Goal: Information Seeking & Learning: Learn about a topic

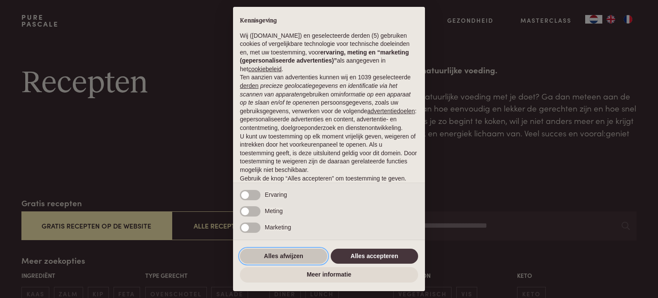
click at [298, 258] on button "Alles afwijzen" at bounding box center [283, 255] width 87 height 15
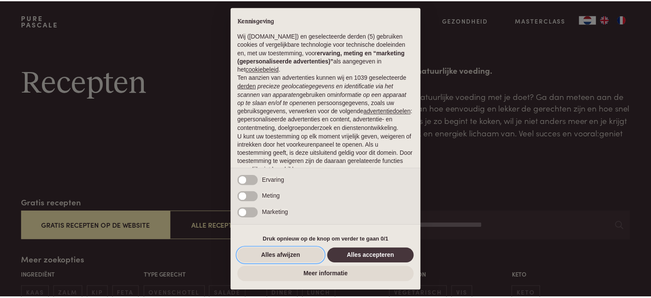
scroll to position [46, 0]
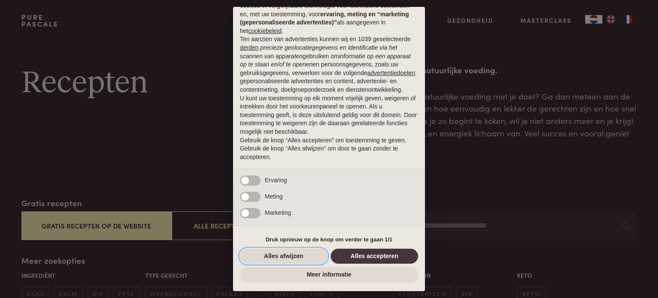
click at [298, 258] on button "Alles afwijzen" at bounding box center [283, 255] width 87 height 15
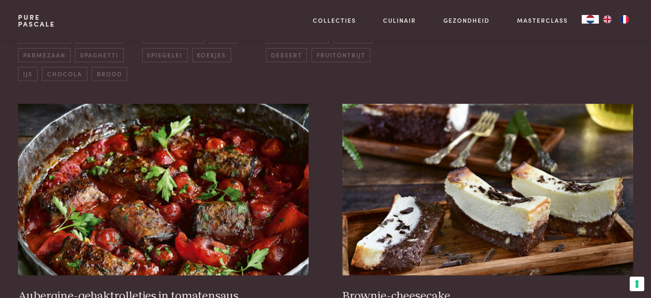
scroll to position [385, 0]
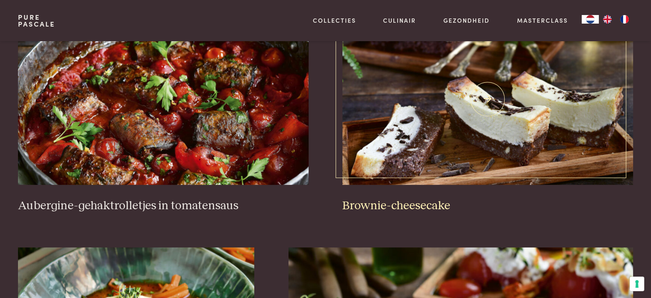
click at [497, 91] on img at bounding box center [487, 98] width 290 height 171
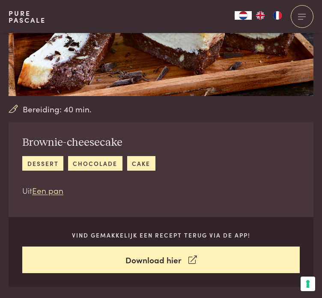
scroll to position [86, 0]
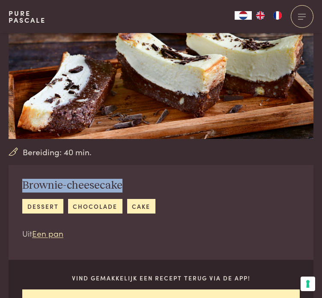
drag, startPoint x: 24, startPoint y: 182, endPoint x: 136, endPoint y: 189, distance: 111.9
click at [136, 189] on h2 "Brownie-cheesecake" at bounding box center [88, 186] width 133 height 14
copy h2 "Brownie-cheesecake"
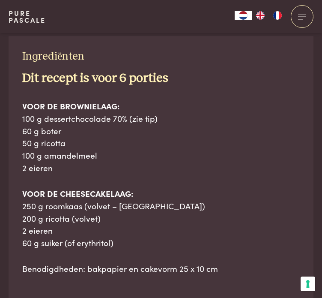
scroll to position [514, 0]
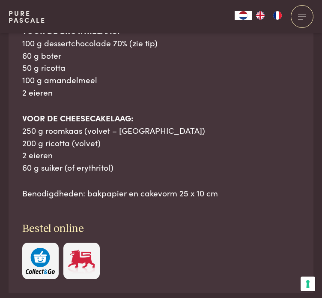
drag, startPoint x: 22, startPoint y: 106, endPoint x: 191, endPoint y: 171, distance: 181.0
click at [227, 194] on div "Ingrediënten Dit recept is voor 6 porties VOOR DE BROWNIELAAG: 100 g dessertcho…" at bounding box center [161, 127] width 305 height 332
copy div "Ingrediënten Dit recept is voor 6 porties VOOR DE BROWNIELAAG: 100 g dessertcho…"
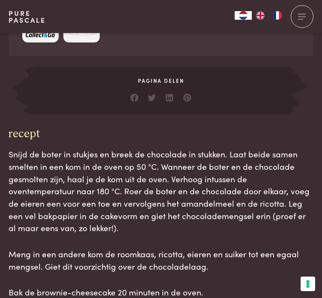
scroll to position [771, 0]
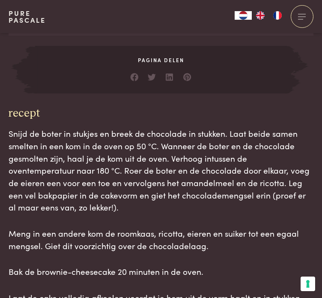
click at [48, 111] on h3 "recept" at bounding box center [161, 114] width 305 height 14
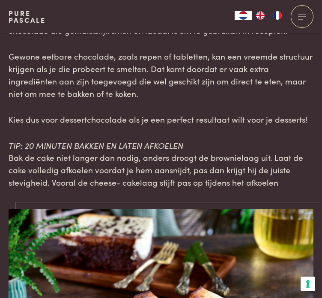
scroll to position [1156, 0]
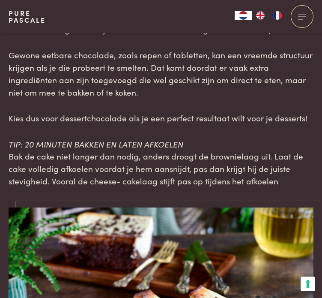
drag, startPoint x: 24, startPoint y: 114, endPoint x: 245, endPoint y: 166, distance: 227.2
click at [293, 174] on main "Bereiding: 40 min. Brownie-cheesecake dessert chocolade cake Uit Een pan Vind g…" at bounding box center [161, 50] width 322 height 2413
copy main "recept Snijd de boter in stukjes en breek de chocolade in stukken. Laat beide s…"
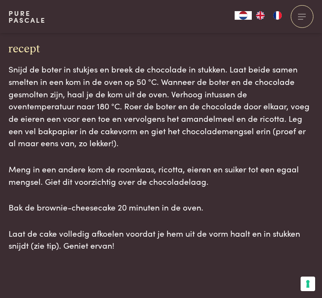
scroll to position [856, 0]
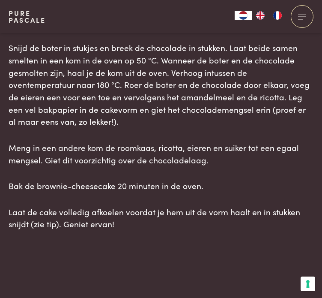
copy main "recept Snijd de boter in stukjes en breek de chocolade in stukken. Laat beide s…"
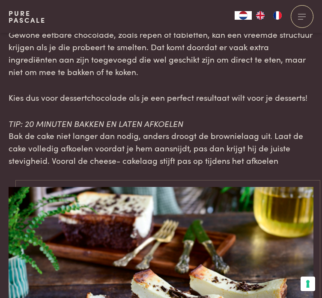
scroll to position [1199, 0]
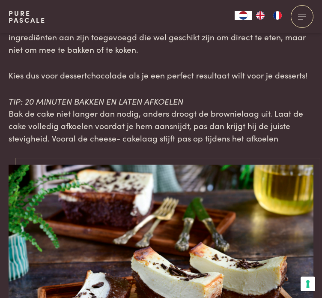
click at [307, 91] on div "TIP: DESSERTCHOCOLADE Dessertchocolade is speciaal ontwikkeld om te verwerken i…" at bounding box center [161, 50] width 305 height 188
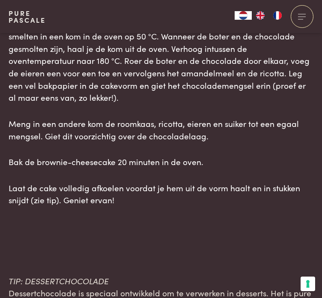
scroll to position [899, 0]
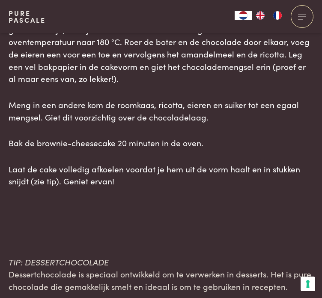
drag, startPoint x: 9, startPoint y: 70, endPoint x: 106, endPoint y: 123, distance: 110.0
click at [118, 179] on div "recept Snijd de boter in stukjes en breek de chocolade in stukken. Laat beide s…" at bounding box center [161, 82] width 305 height 209
copy div "recept Snijd de boter in stukjes en breek de chocolade in stukken. Laat beide s…"
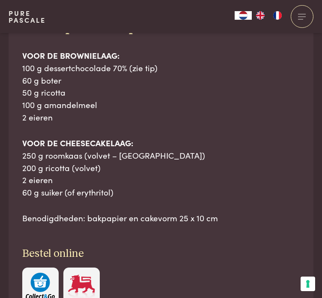
scroll to position [514, 0]
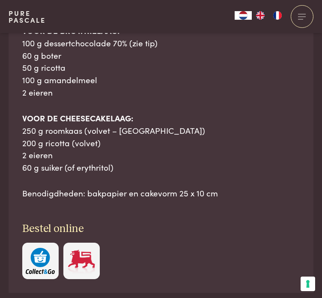
drag, startPoint x: 24, startPoint y: 69, endPoint x: 113, endPoint y: 148, distance: 118.9
click at [205, 184] on div "Ingrediënten Dit recept is voor 6 porties VOOR DE BROWNIELAAG: 100 g dessertcho…" at bounding box center [161, 127] width 305 height 332
copy div "ngrediënten Dit recept is voor 6 porties VOOR DE BROWNIELAAG: 100 g dessertchoc…"
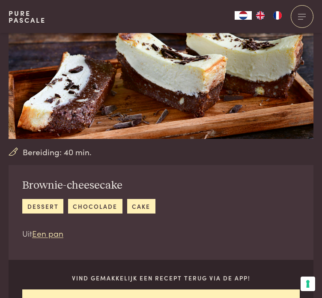
scroll to position [0, 0]
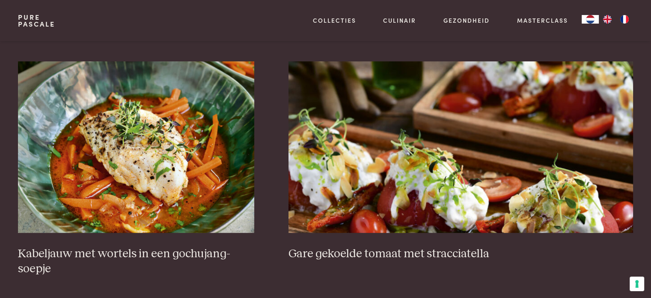
scroll to position [557, 0]
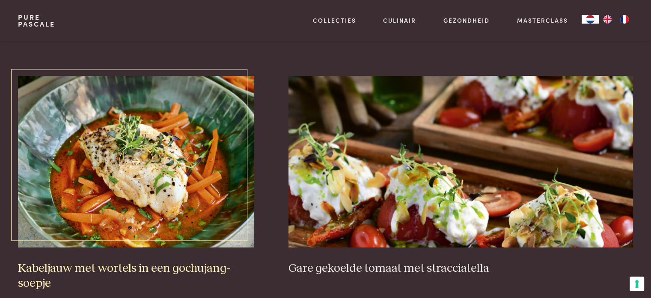
click at [142, 170] on img at bounding box center [136, 161] width 236 height 171
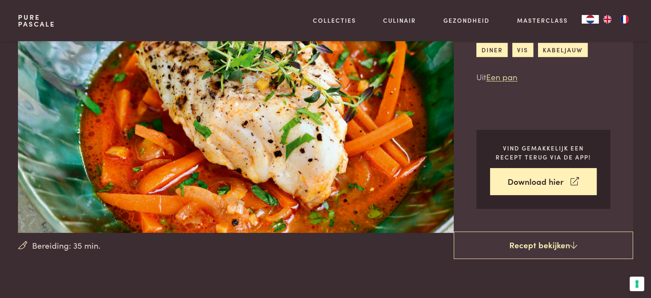
scroll to position [86, 0]
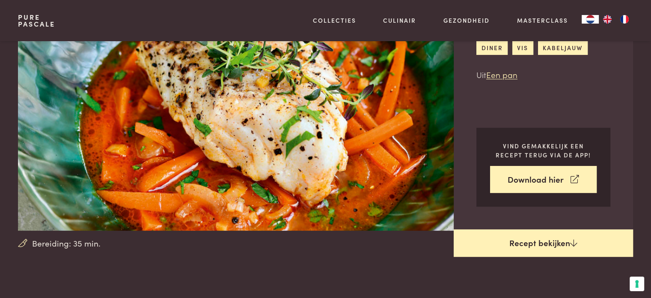
click at [533, 244] on link "Recept bekijken" at bounding box center [543, 242] width 179 height 27
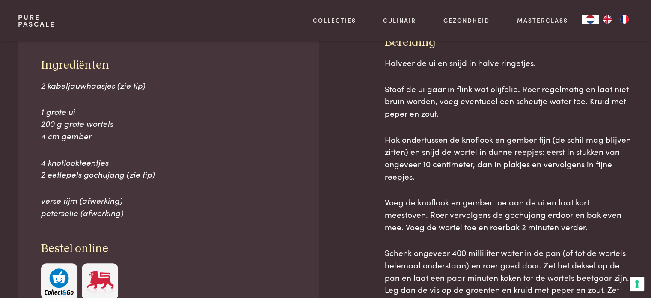
scroll to position [387, 0]
click at [216, 121] on p "1 grote ui 200 g grote wortels 4 cm gember" at bounding box center [168, 123] width 255 height 37
drag, startPoint x: 41, startPoint y: 59, endPoint x: 131, endPoint y: 209, distance: 174.9
click at [131, 209] on div "Ingrediënten 2 kabeljauwhaasjes (zie tip) 1 grote ui 200 g grote wortels 4 cm g…" at bounding box center [168, 178] width 301 height 287
copy div "Ingrediënten 2 kabeljauwhaasjes (zie tip) 1 grote ui 200 g grote wortels 4 cm g…"
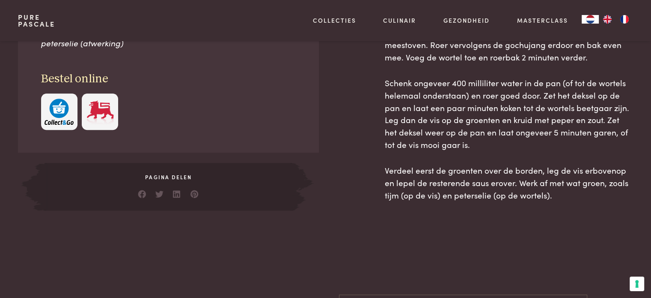
scroll to position [558, 0]
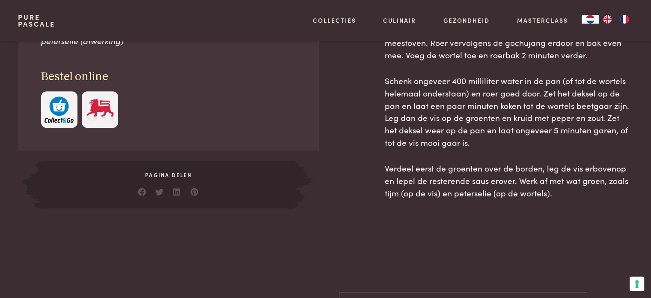
drag, startPoint x: 385, startPoint y: 82, endPoint x: 533, endPoint y: 190, distance: 182.3
click at [533, 190] on div "Bereiding Halveer de ui en snijd in halve ringetjes. Stoof de ui gaar in flink …" at bounding box center [509, 35] width 248 height 345
copy div "Bereiding Halveer de ui en snijd in halve ringetjes. Stoof de ui gaar in flink …"
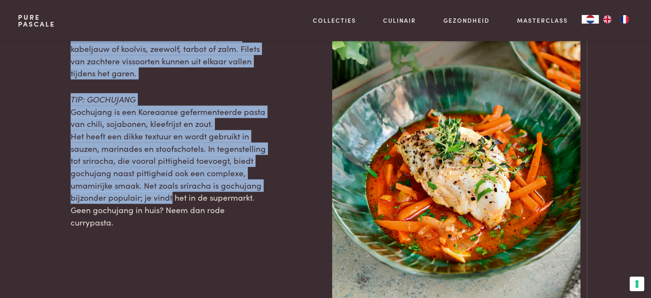
scroll to position [942, 0]
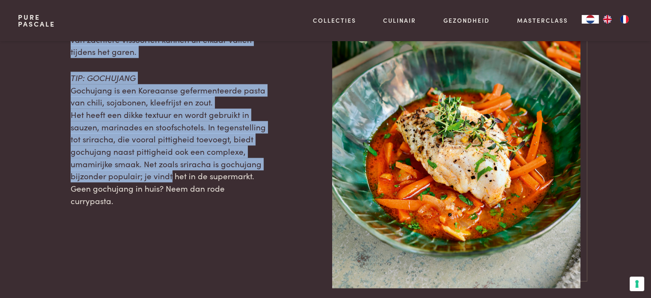
drag, startPoint x: 69, startPoint y: 174, endPoint x: 143, endPoint y: 166, distance: 74.9
click at [173, 196] on div "TIP: KABELJAUWHAASJES Kies een stevige visfilet, zoals een haasje van kabeljauw…" at bounding box center [325, 101] width 615 height 372
copy div "TIP: KABELJAUWHAASJES Kies een stevige visfilet, zoals een haasje van kabeljauw…"
click at [243, 241] on div "TIP: KABELJAUWHAASJES Kies een stevige visfilet, zoals een haasje van kabeljauw…" at bounding box center [169, 101] width 196 height 372
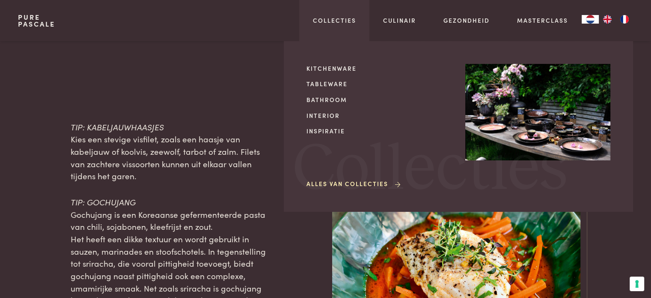
scroll to position [685, 0]
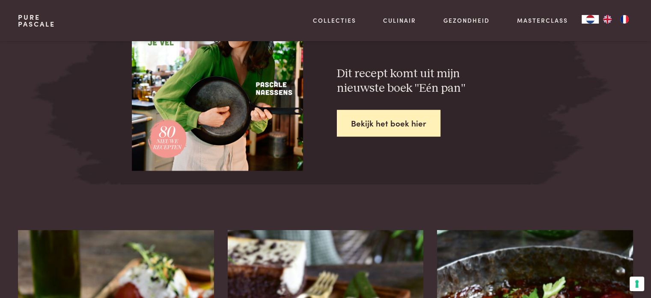
scroll to position [1372, 0]
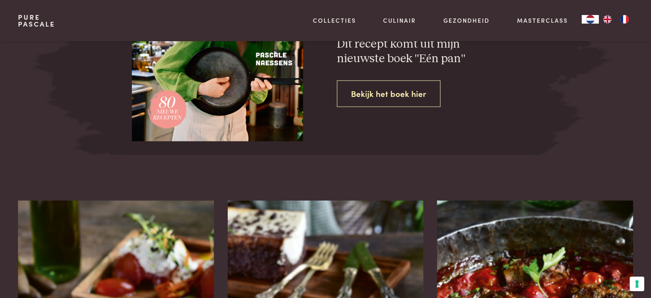
click at [373, 92] on link "Bekijk het boek hier" at bounding box center [389, 93] width 104 height 27
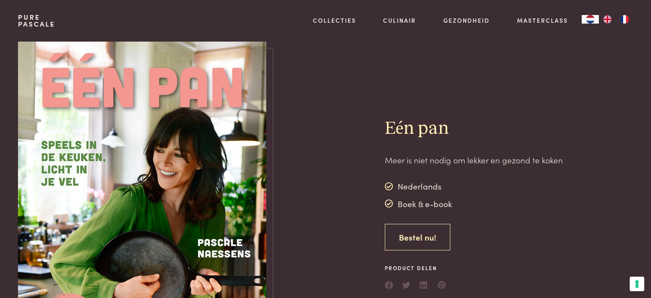
click at [411, 232] on link "Bestel nu!" at bounding box center [417, 236] width 65 height 27
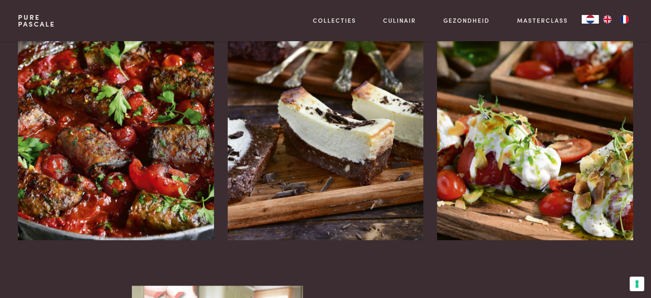
scroll to position [1113, 0]
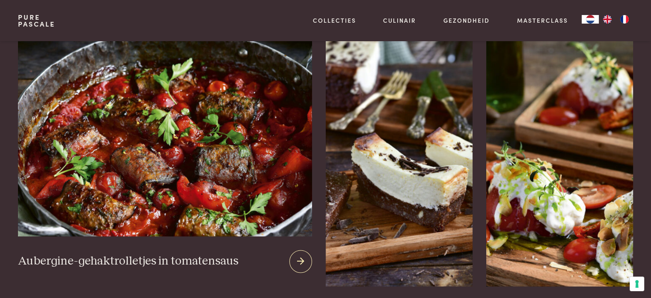
click at [137, 133] on img at bounding box center [165, 132] width 294 height 207
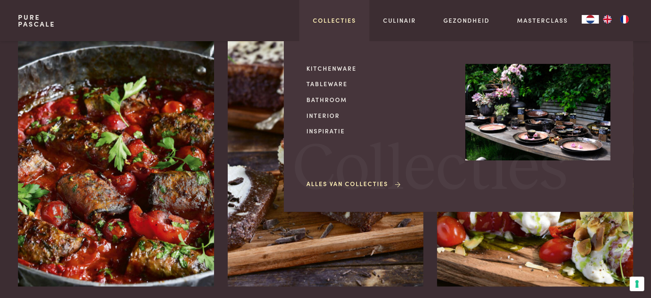
click at [327, 17] on link "Collecties" at bounding box center [334, 20] width 43 height 9
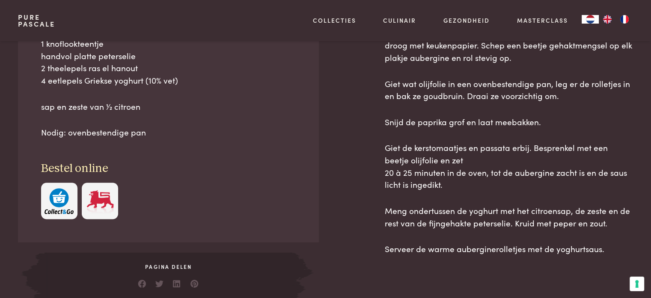
scroll to position [599, 0]
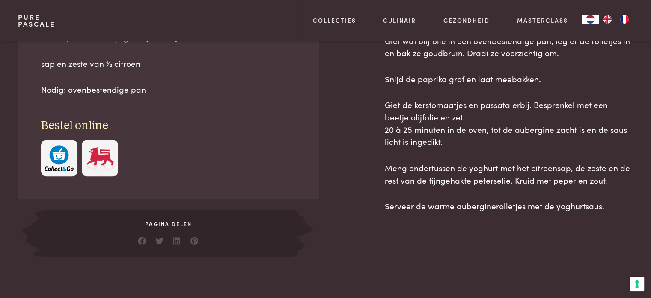
drag, startPoint x: 386, startPoint y: 83, endPoint x: 511, endPoint y: 174, distance: 154.5
click at [594, 195] on div "recept Verwarm de oven voor op 180 °C. Snijd de aubergine met een mandoline in …" at bounding box center [509, 39] width 248 height 433
click at [427, 247] on div "Verwarm de oven voor op 180 °C. Snijd de aubergine met een mandoline in acht du…" at bounding box center [509, 51] width 248 height 412
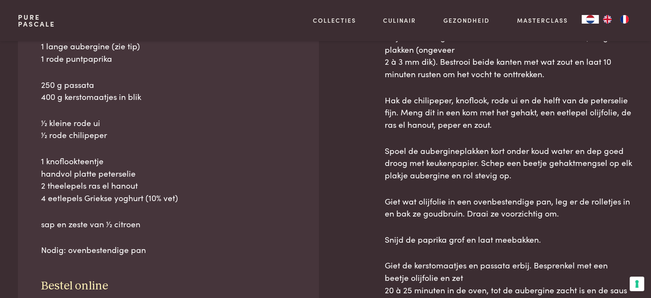
scroll to position [471, 0]
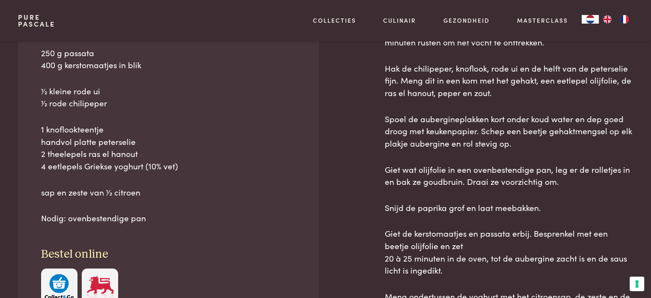
drag, startPoint x: 41, startPoint y: 65, endPoint x: 118, endPoint y: 170, distance: 130.1
click at [149, 194] on div "Ingrediënten 300 g lams- en rundergehakt, gemengd 1 lange aubergine (zie tip) 1…" at bounding box center [168, 140] width 301 height 376
click at [178, 107] on p "1⁄2 kleine rode ui 1⁄2 rode chilipeper" at bounding box center [168, 97] width 255 height 24
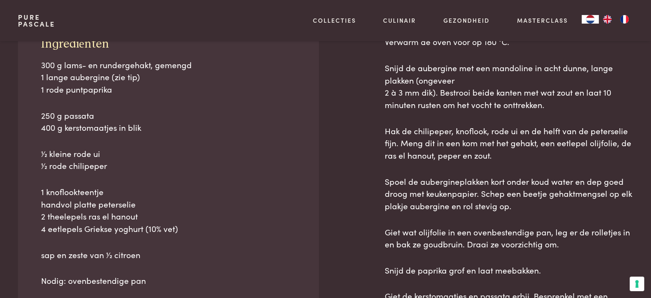
scroll to position [257, 0]
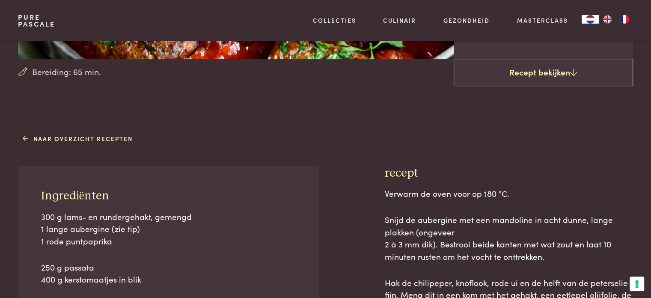
drag, startPoint x: 102, startPoint y: 166, endPoint x: 60, endPoint y: 181, distance: 45.1
click at [48, 190] on span "Ingrediënten" at bounding box center [75, 196] width 68 height 12
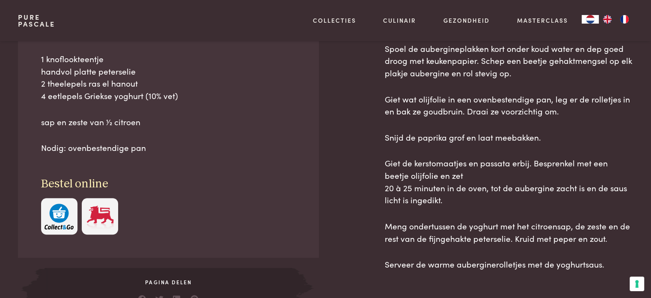
scroll to position [557, 0]
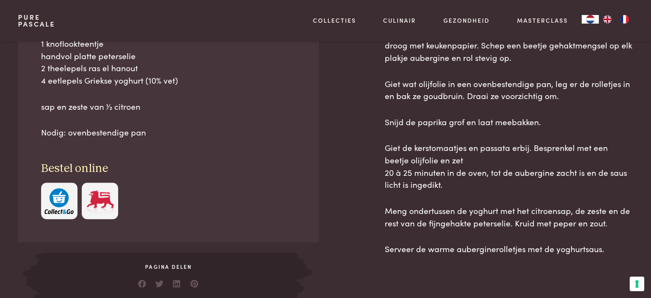
drag, startPoint x: 42, startPoint y: 107, endPoint x: 120, endPoint y: 110, distance: 78.4
click at [153, 134] on div "Ingrediënten 300 g lams- en rundergehakt, gemengd 1 lange aubergine (zie tip) 1…" at bounding box center [168, 54] width 301 height 376
copy div "Ingrediënten 300 g lams- en rundergehakt, gemengd 1 lange aubergine (zie tip) 1…"
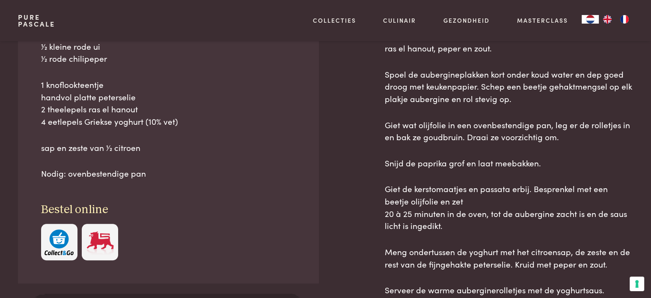
scroll to position [642, 0]
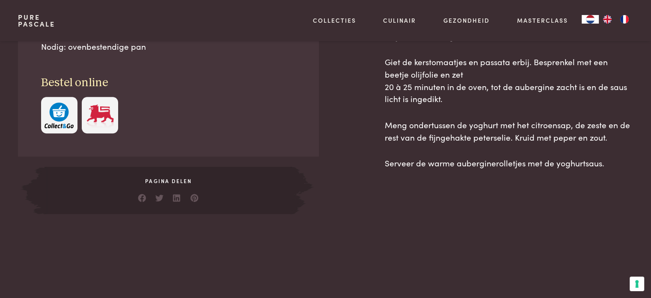
click at [264, 112] on div at bounding box center [168, 115] width 255 height 36
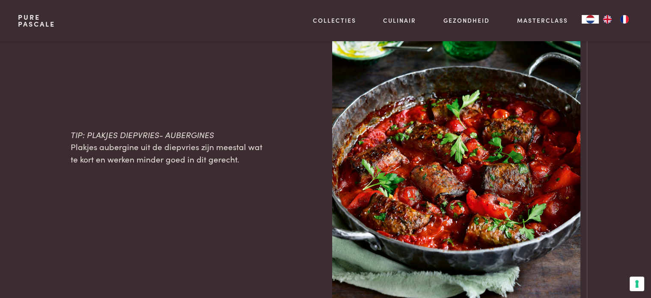
scroll to position [942, 0]
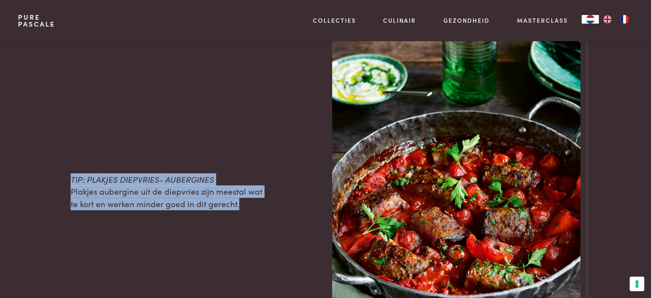
drag, startPoint x: 72, startPoint y: 177, endPoint x: 149, endPoint y: 198, distance: 79.9
click at [235, 205] on p "TIP: PLAKJES DIEPVRIES- AUBERGINES Plakjes aubergine uit de diepvries zijn mees…" at bounding box center [169, 191] width 196 height 37
copy p "TIP: PLAKJES DIEPVRIES- AUBERGINES Plakjes aubergine uit de diepvries zijn mees…"
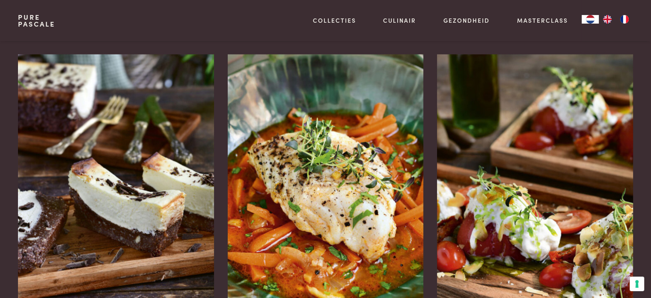
scroll to position [1627, 0]
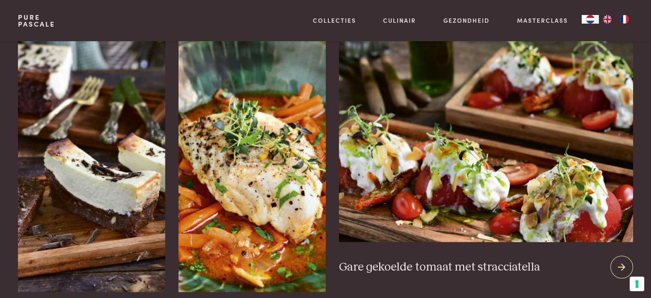
click at [512, 148] on img at bounding box center [486, 138] width 294 height 207
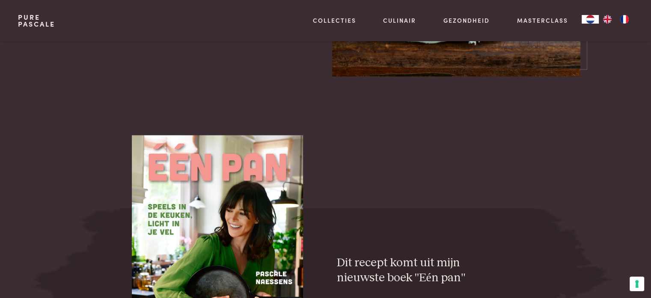
scroll to position [1241, 0]
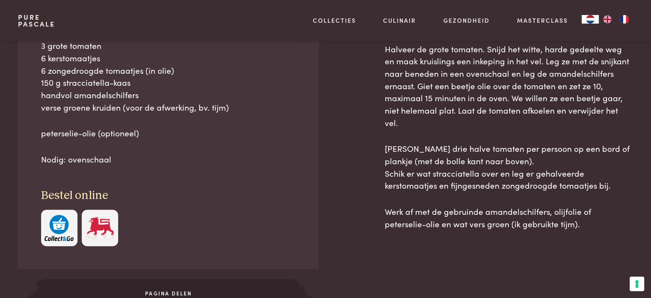
scroll to position [428, 0]
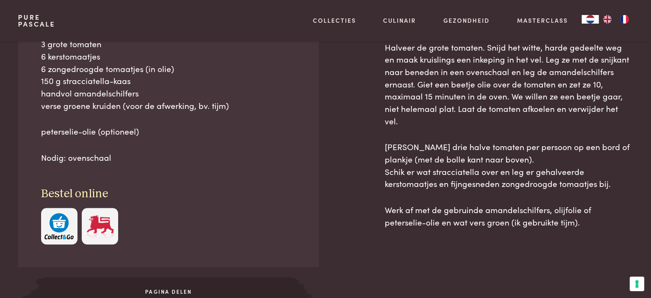
click at [136, 77] on p "3 grote tomaten 6 kerstomaatjes 6 zongedroogde tomaatjes (in olie) 150 g stracc…" at bounding box center [168, 75] width 255 height 74
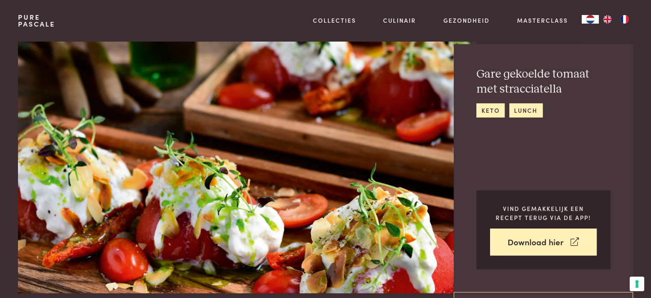
scroll to position [0, 0]
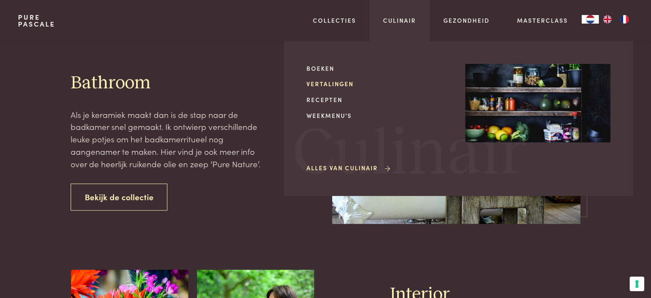
scroll to position [685, 0]
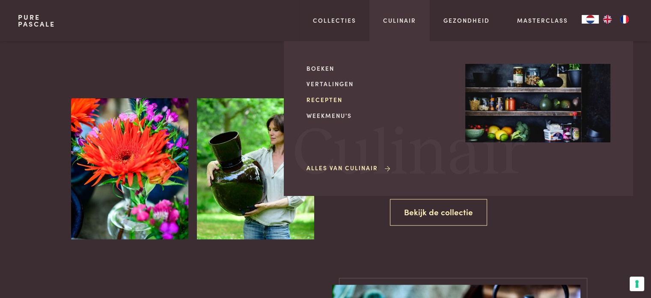
click at [327, 98] on link "Recepten" at bounding box center [379, 99] width 145 height 9
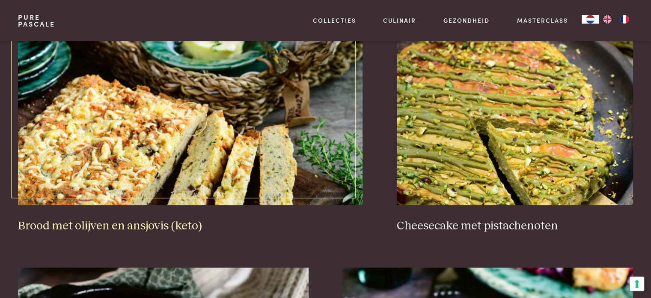
scroll to position [856, 0]
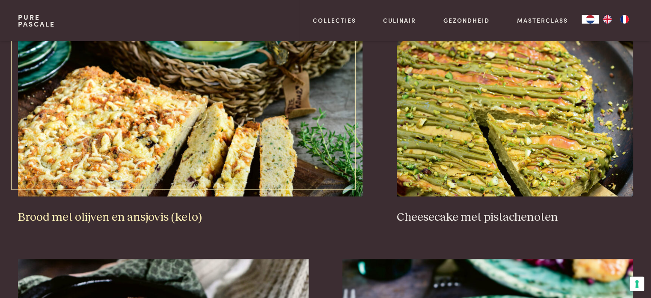
click at [102, 213] on h3 "Brood met olijven en ansjovis (keto)" at bounding box center [190, 217] width 345 height 15
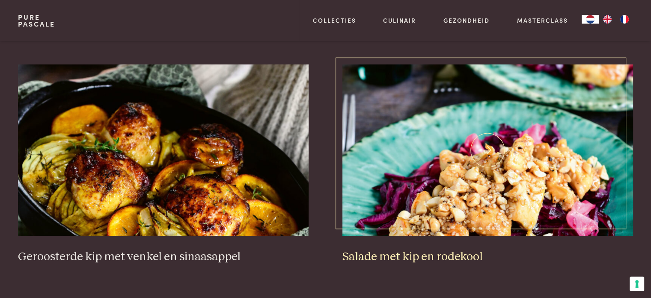
scroll to position [1070, 0]
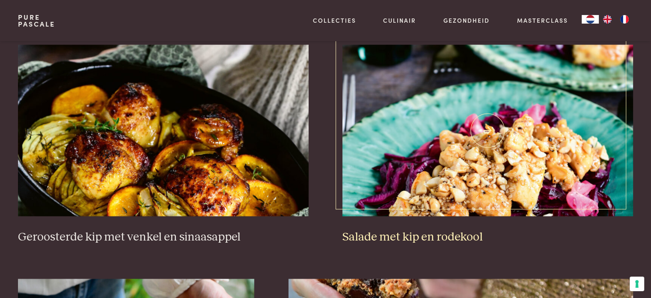
click at [430, 234] on h3 "Salade met kip en rodekool" at bounding box center [487, 236] width 290 height 15
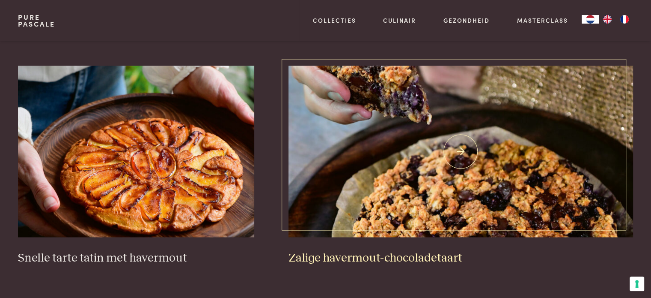
scroll to position [1284, 0]
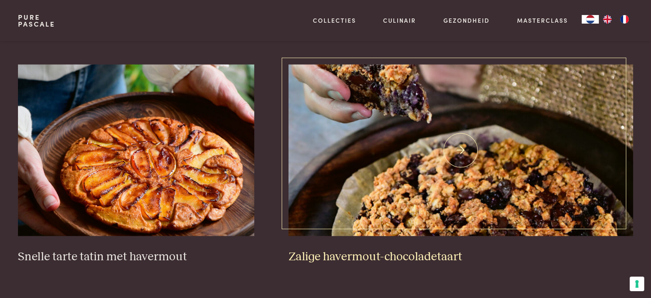
click at [452, 164] on img at bounding box center [461, 149] width 345 height 171
click at [428, 173] on img at bounding box center [461, 149] width 345 height 171
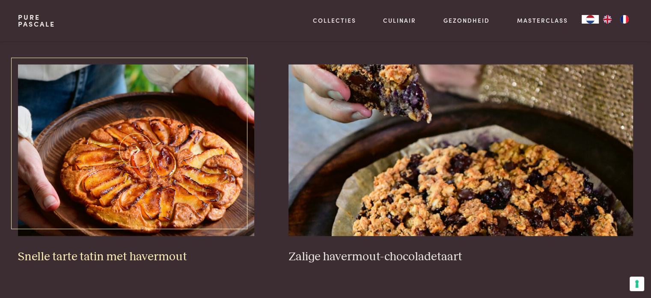
click at [137, 155] on img at bounding box center [136, 149] width 236 height 171
click at [179, 130] on img at bounding box center [136, 149] width 236 height 171
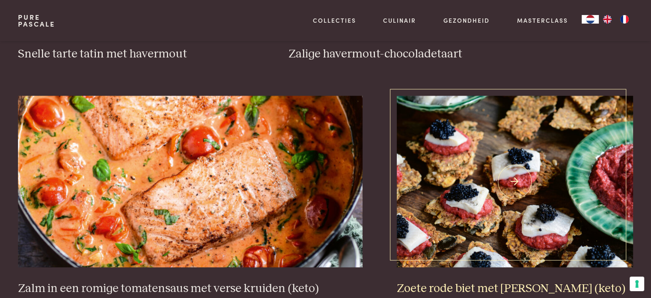
scroll to position [1584, 0]
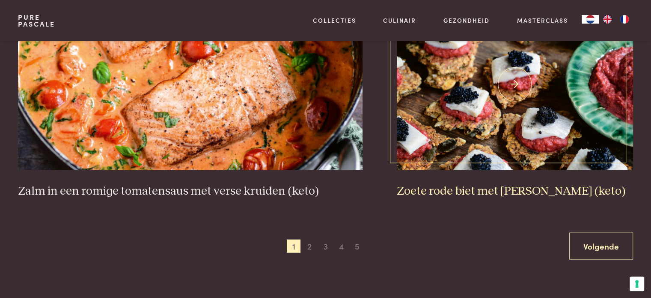
click at [491, 106] on img at bounding box center [515, 83] width 236 height 171
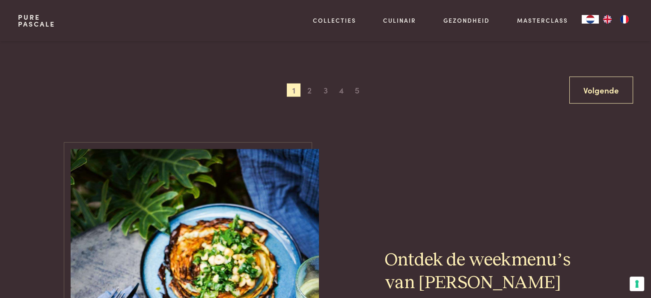
scroll to position [1755, 0]
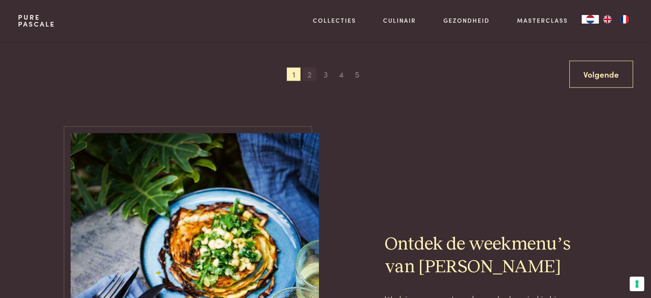
click at [307, 72] on span "2" at bounding box center [310, 75] width 14 height 14
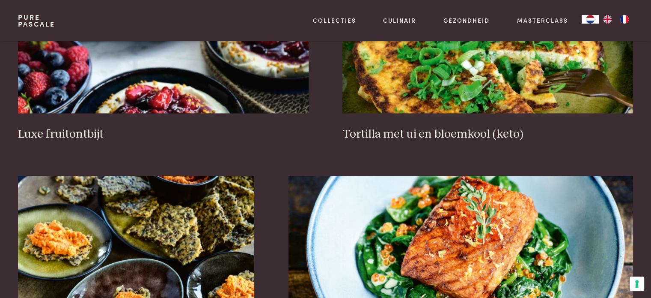
scroll to position [1181, 0]
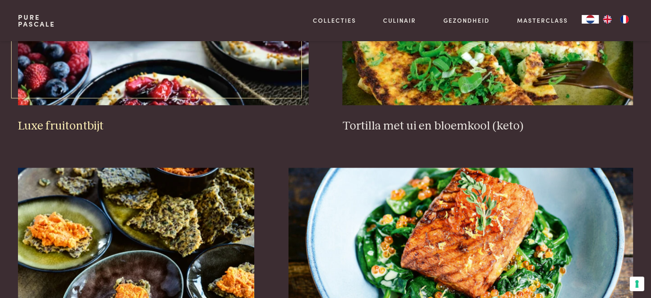
click at [196, 60] on img at bounding box center [163, 19] width 290 height 171
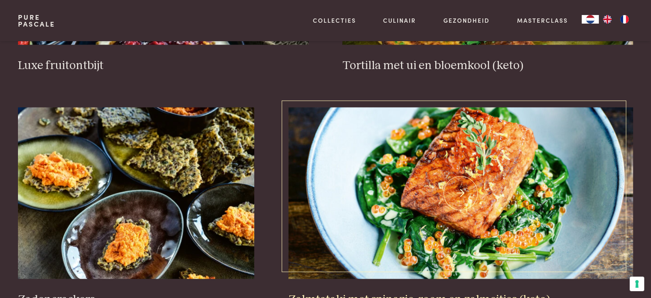
scroll to position [1352, 0]
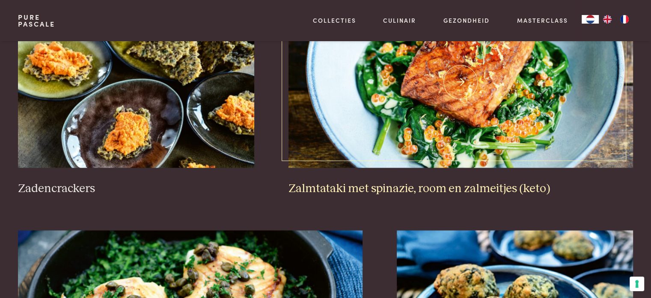
click at [407, 114] on img at bounding box center [461, 81] width 345 height 171
click at [452, 181] on h3 "Zalmtataki met spinazie, room en zalmeitjes (keto)" at bounding box center [461, 188] width 345 height 15
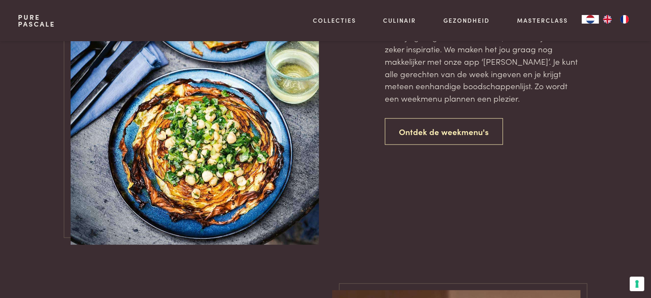
scroll to position [1952, 0]
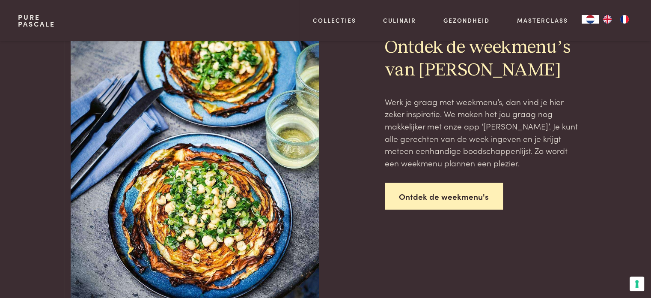
click at [447, 196] on link "Ontdek de weekmenu's" at bounding box center [444, 196] width 118 height 27
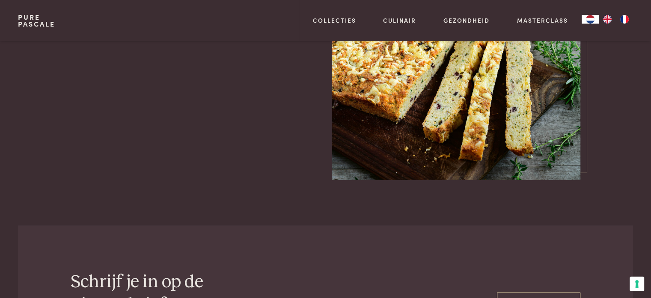
scroll to position [1027, 0]
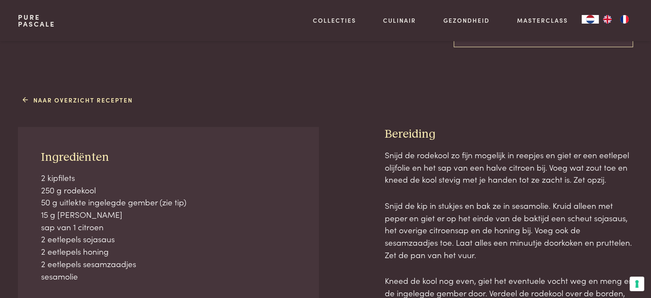
scroll to position [342, 0]
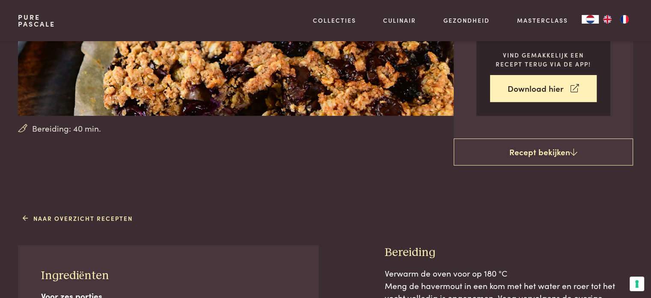
scroll to position [86, 0]
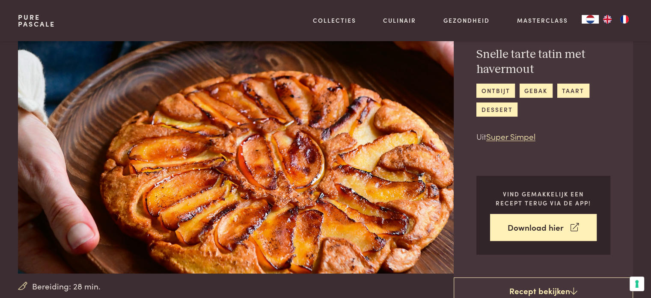
scroll to position [43, 0]
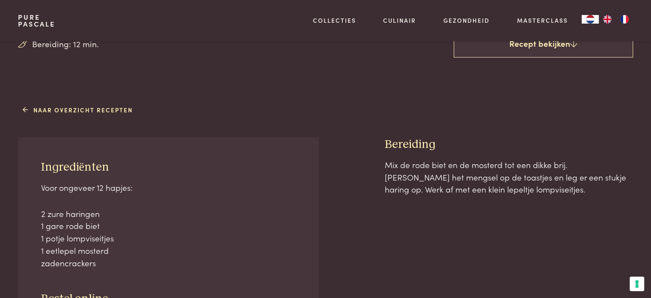
scroll to position [300, 0]
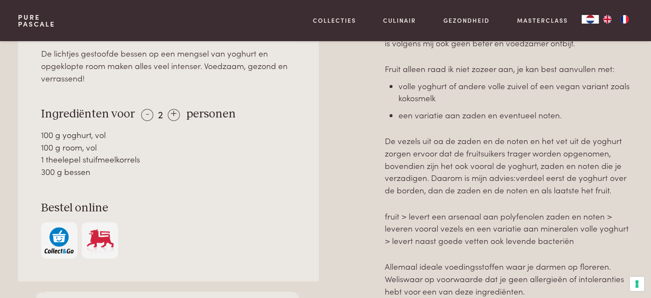
scroll to position [471, 0]
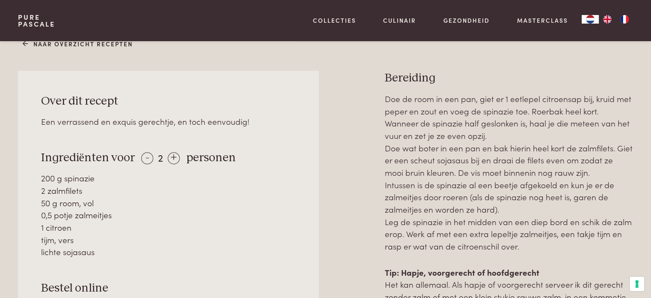
scroll to position [428, 0]
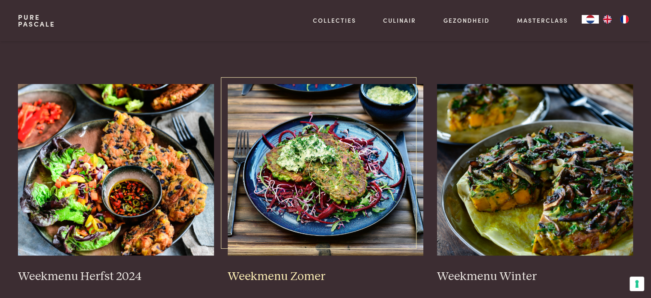
scroll to position [171, 0]
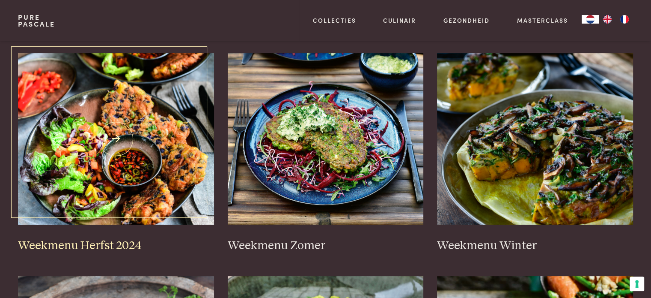
click at [98, 140] on img at bounding box center [116, 138] width 196 height 171
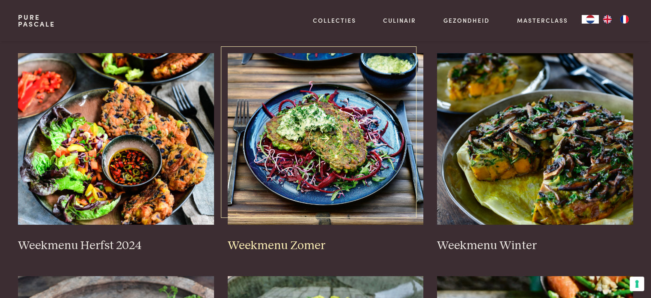
click at [325, 142] on img at bounding box center [326, 138] width 196 height 171
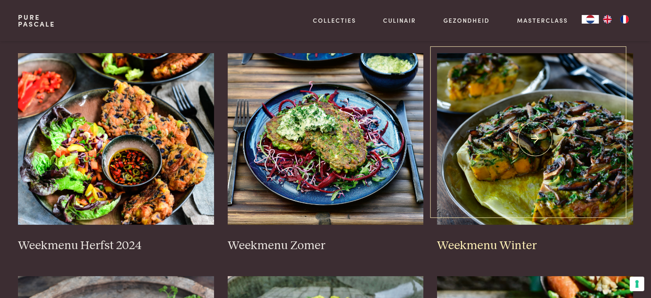
click at [491, 161] on img at bounding box center [535, 138] width 196 height 171
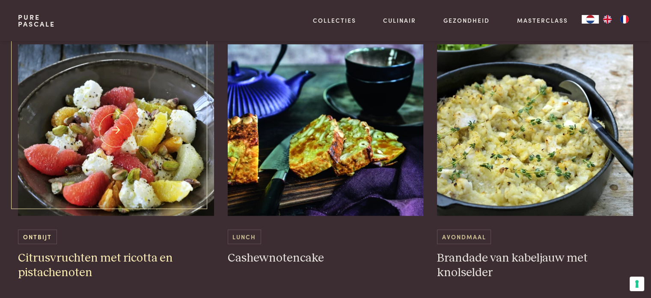
scroll to position [1199, 0]
click at [107, 137] on img at bounding box center [116, 130] width 196 height 171
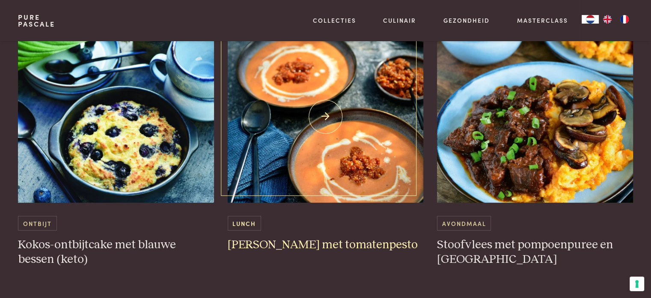
scroll to position [2226, 0]
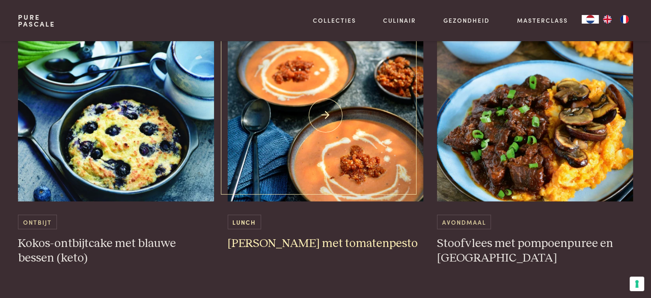
click at [342, 241] on h3 "Rijke tomatensoep met tomatenpesto" at bounding box center [326, 243] width 196 height 15
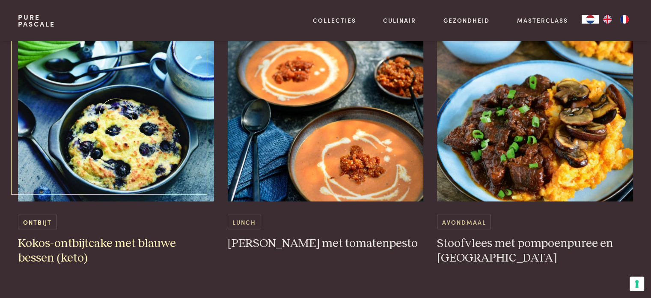
click at [108, 128] on img at bounding box center [116, 115] width 196 height 171
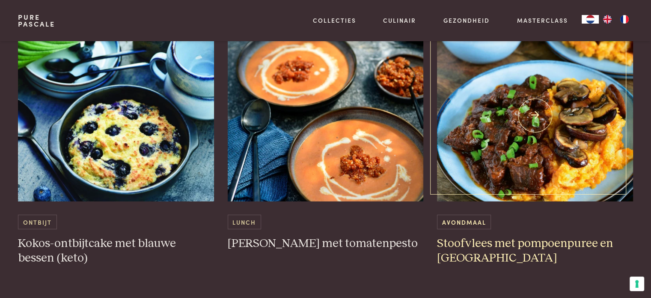
click at [513, 125] on img at bounding box center [535, 115] width 196 height 171
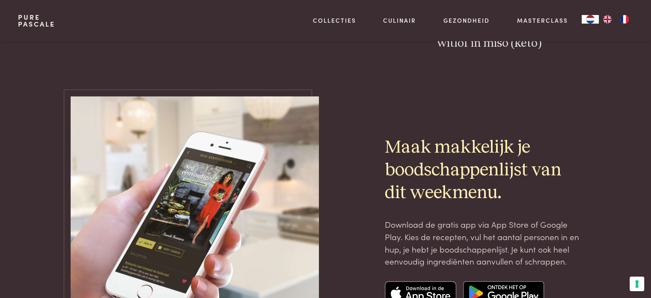
scroll to position [2783, 0]
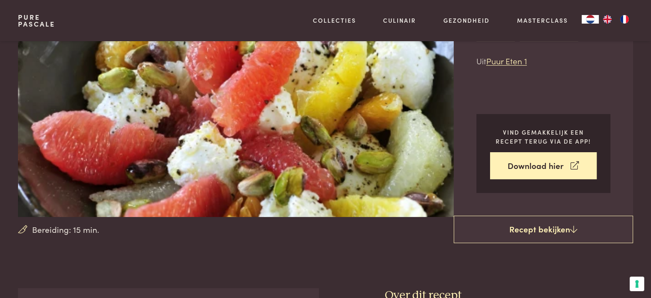
scroll to position [43, 0]
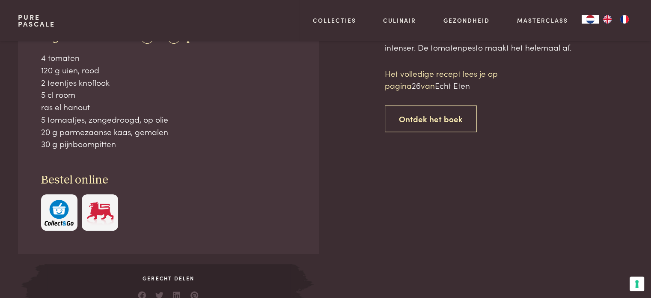
scroll to position [385, 0]
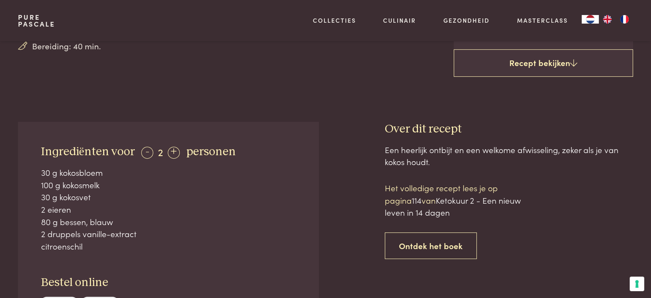
scroll to position [300, 0]
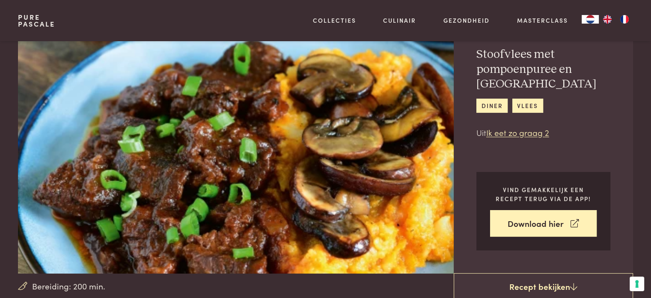
scroll to position [214, 0]
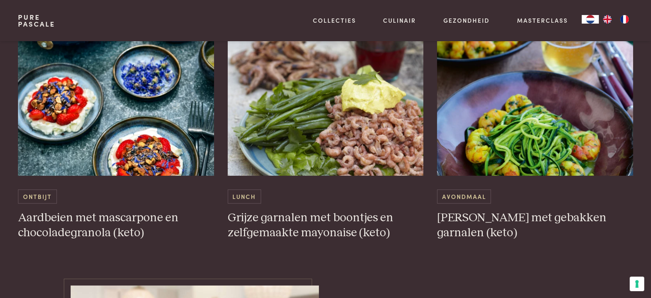
scroll to position [2611, 0]
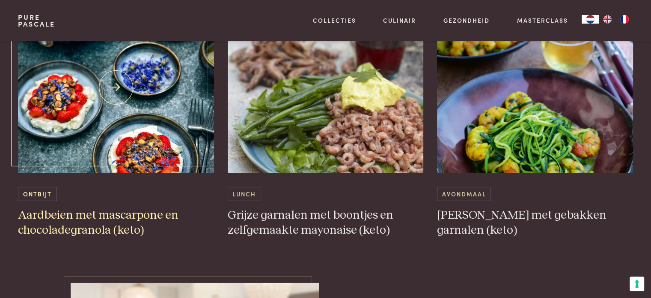
click at [104, 110] on img at bounding box center [116, 87] width 196 height 171
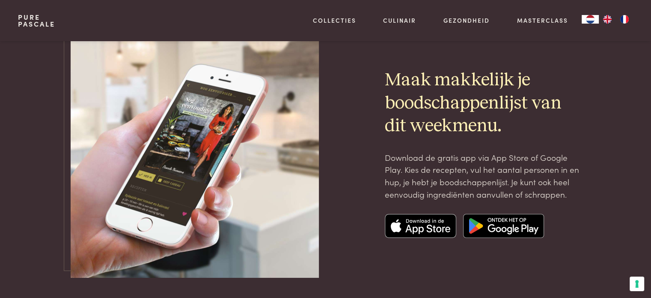
scroll to position [2868, 0]
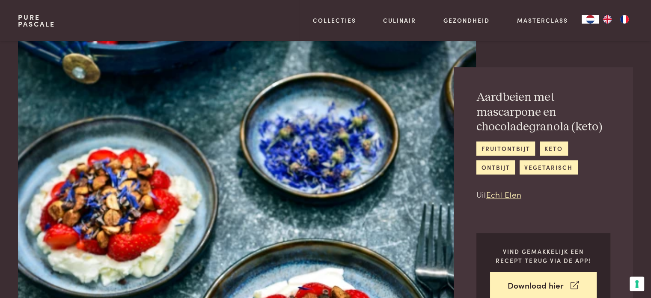
scroll to position [128, 0]
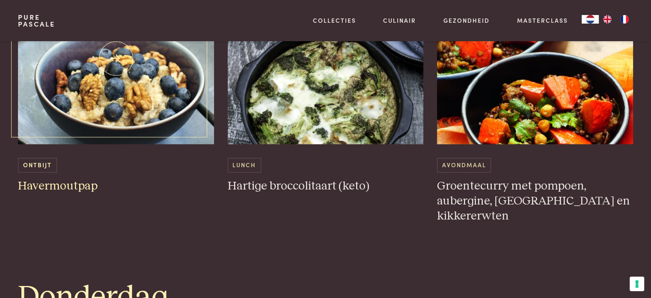
scroll to position [1241, 0]
click at [50, 176] on div "Ontbijt Havermoutpap" at bounding box center [116, 175] width 196 height 36
click at [46, 185] on h3 "Havermoutpap" at bounding box center [116, 185] width 196 height 15
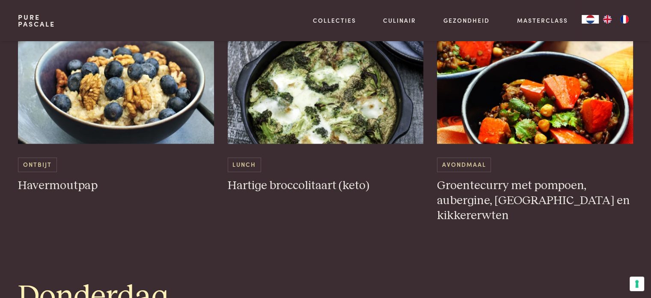
scroll to position [1284, 0]
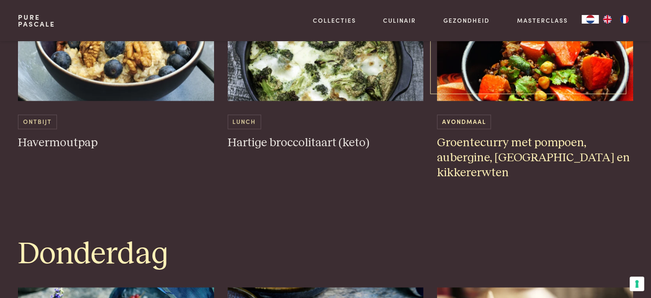
click at [517, 155] on h3 "Groentecurry met pompoen, aubergine, linzen en kikkererwten" at bounding box center [535, 157] width 196 height 45
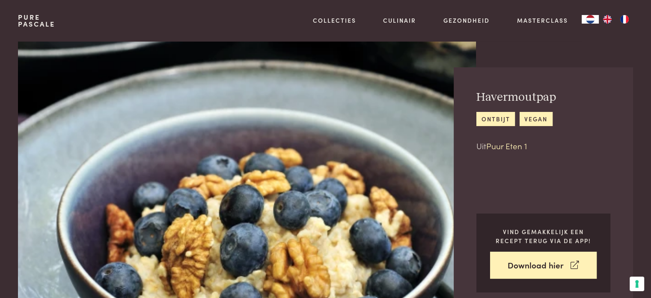
click at [503, 147] on link "Puur Eten 1" at bounding box center [506, 146] width 41 height 12
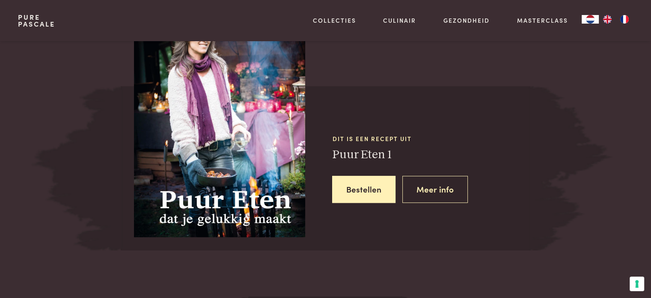
scroll to position [732, 0]
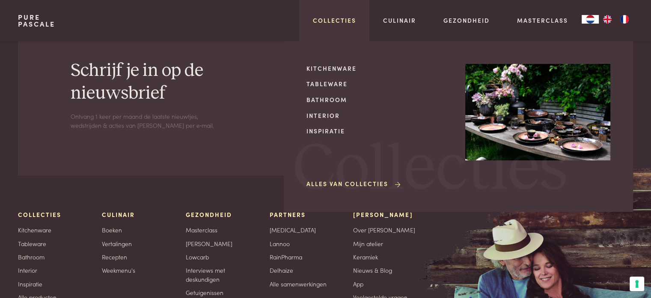
scroll to position [1460, 0]
